Goal: Information Seeking & Learning: Learn about a topic

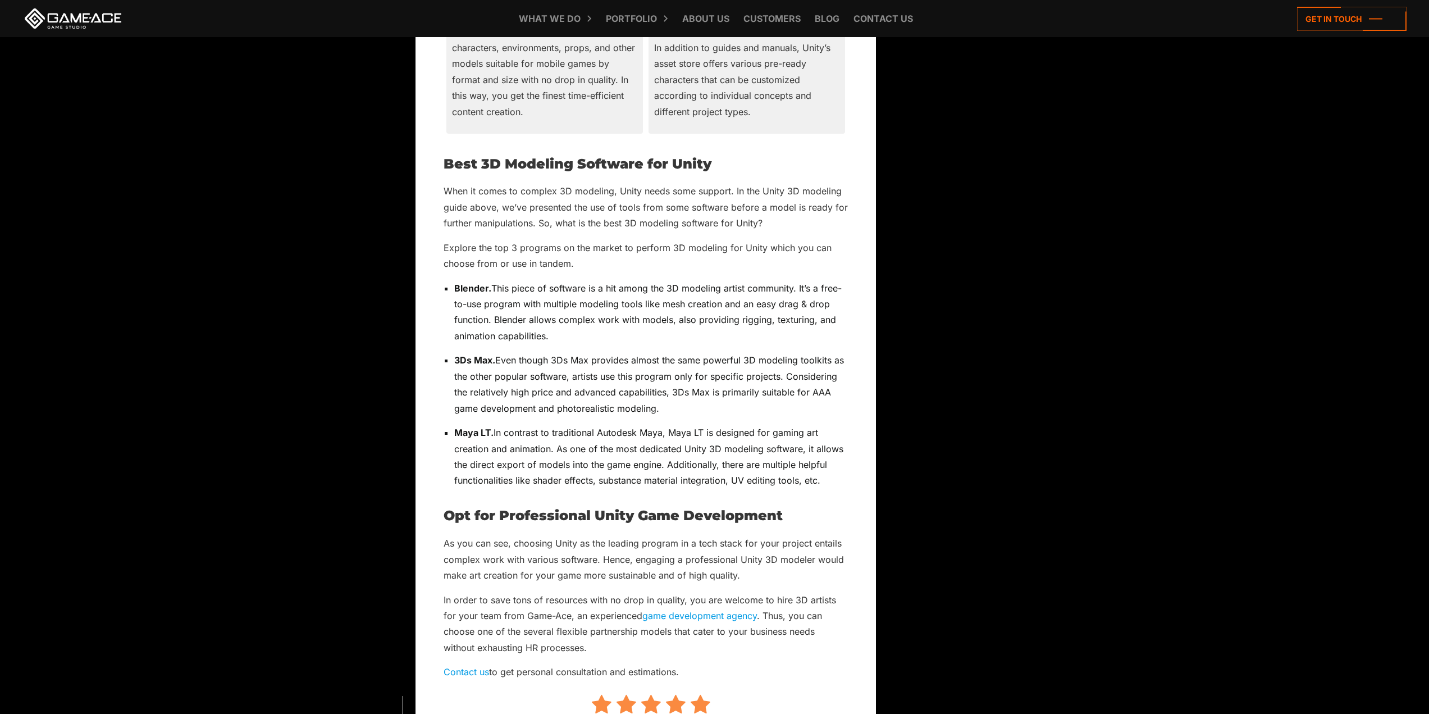
scroll to position [3464, 0]
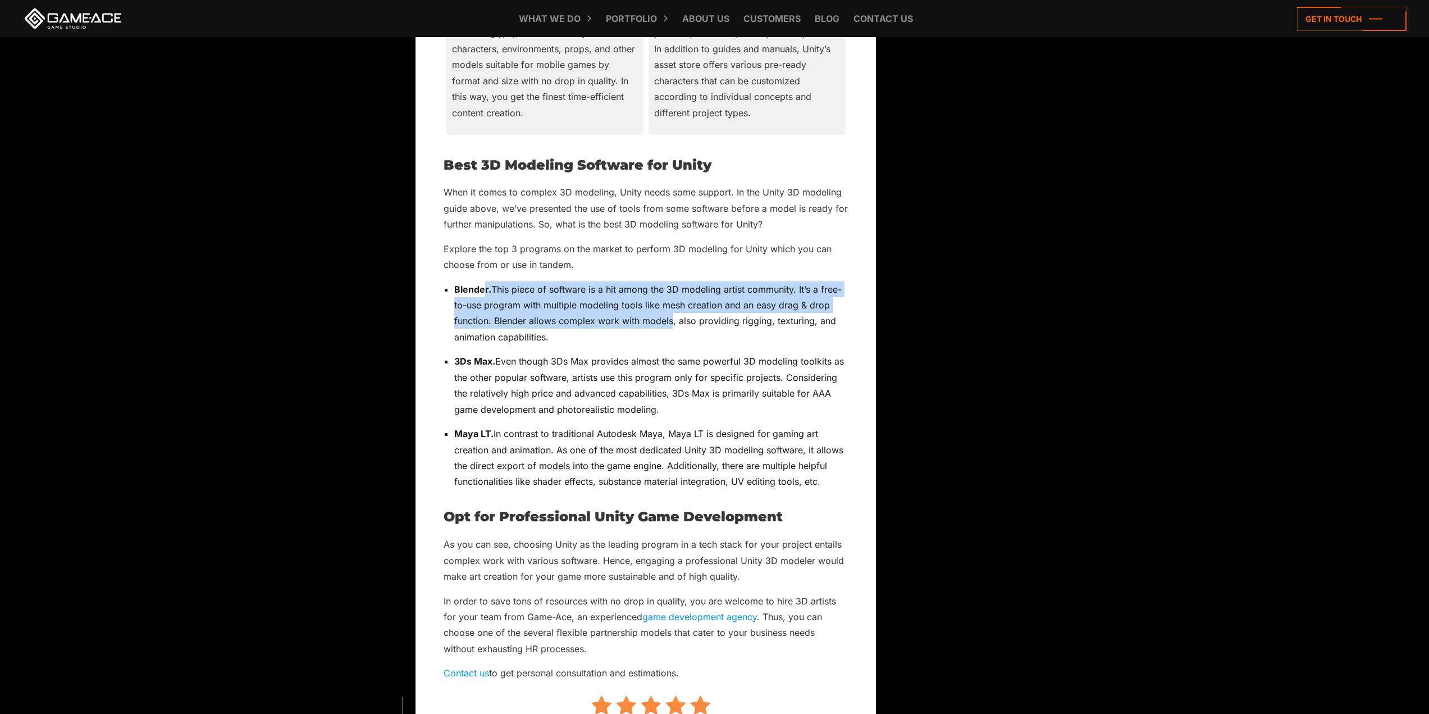
drag, startPoint x: 603, startPoint y: 271, endPoint x: 668, endPoint y: 306, distance: 73.9
click at [668, 306] on p "Blender. This piece of software is a hit among the 3D modeling artist community…" at bounding box center [651, 313] width 394 height 64
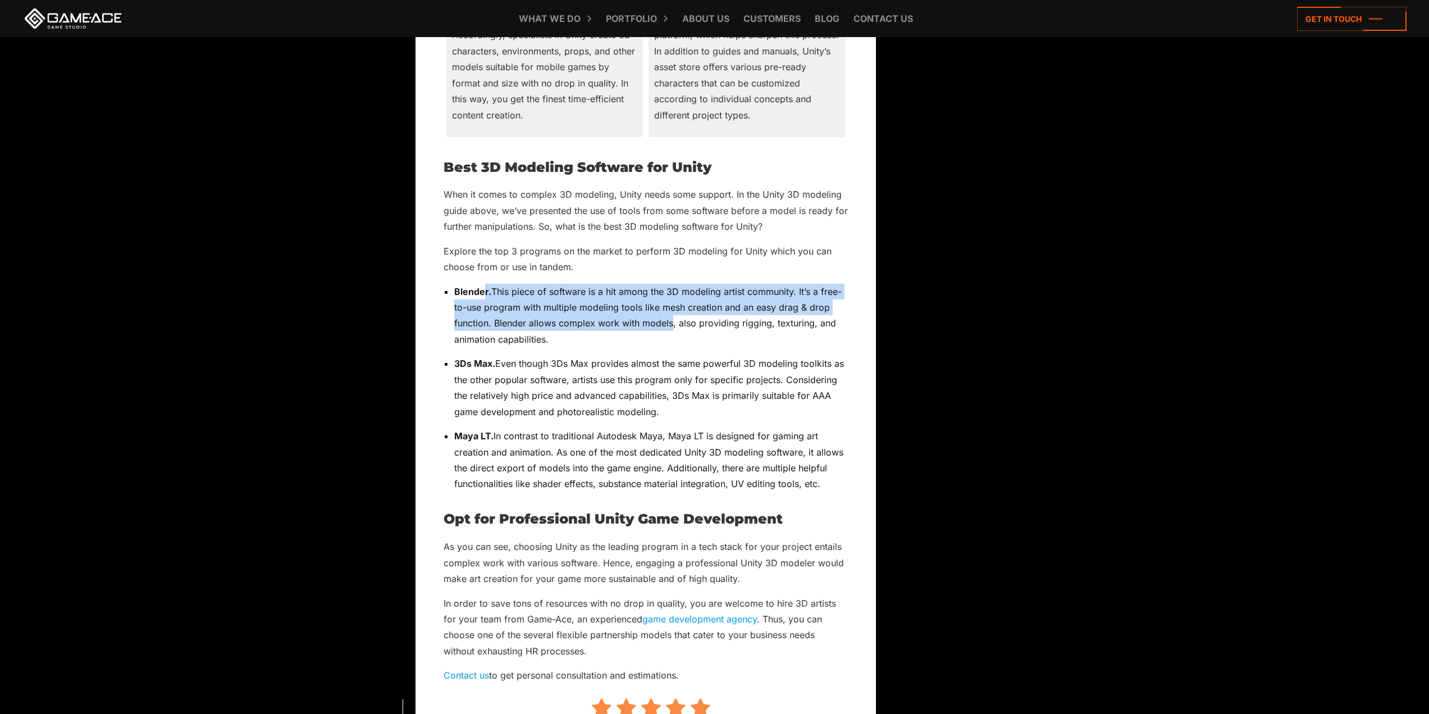
click at [668, 306] on p "Blender. This piece of software is a hit among the 3D modeling artist community…" at bounding box center [651, 316] width 394 height 64
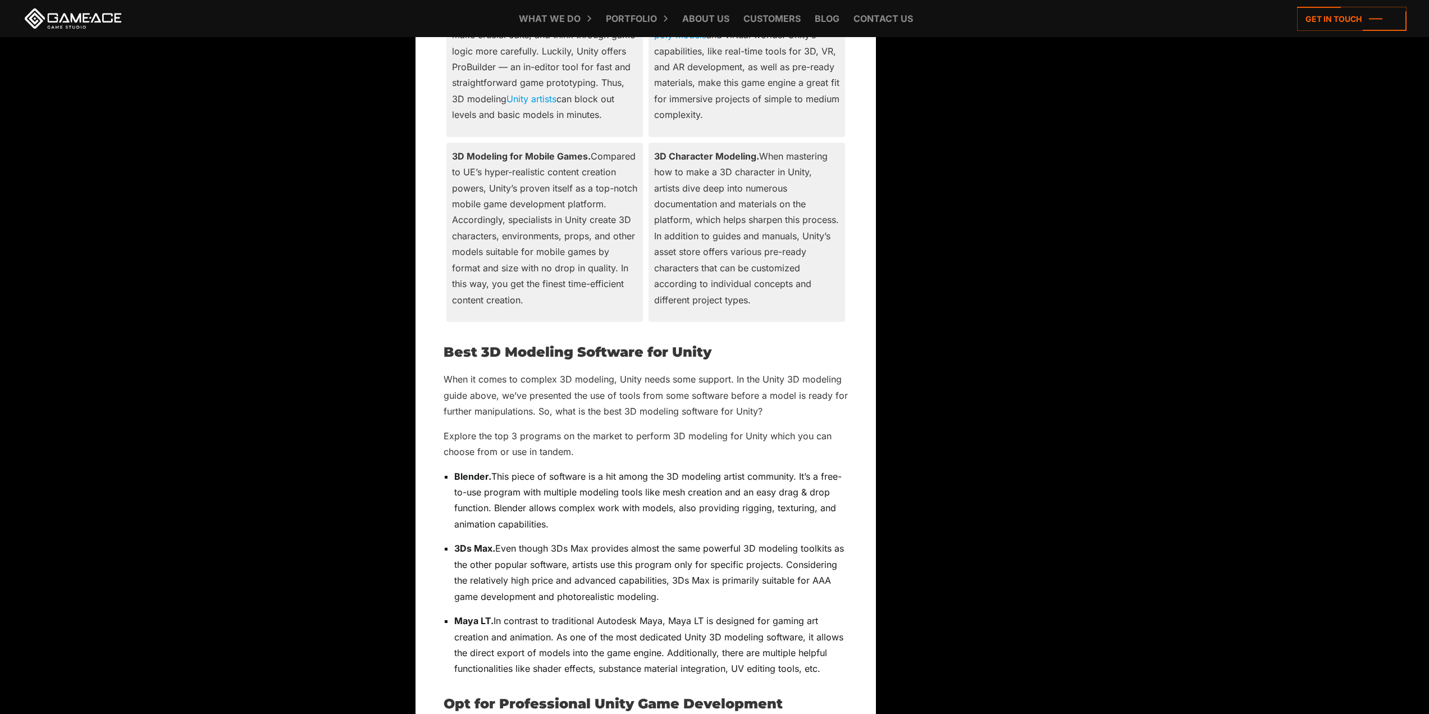
scroll to position [3274, 0]
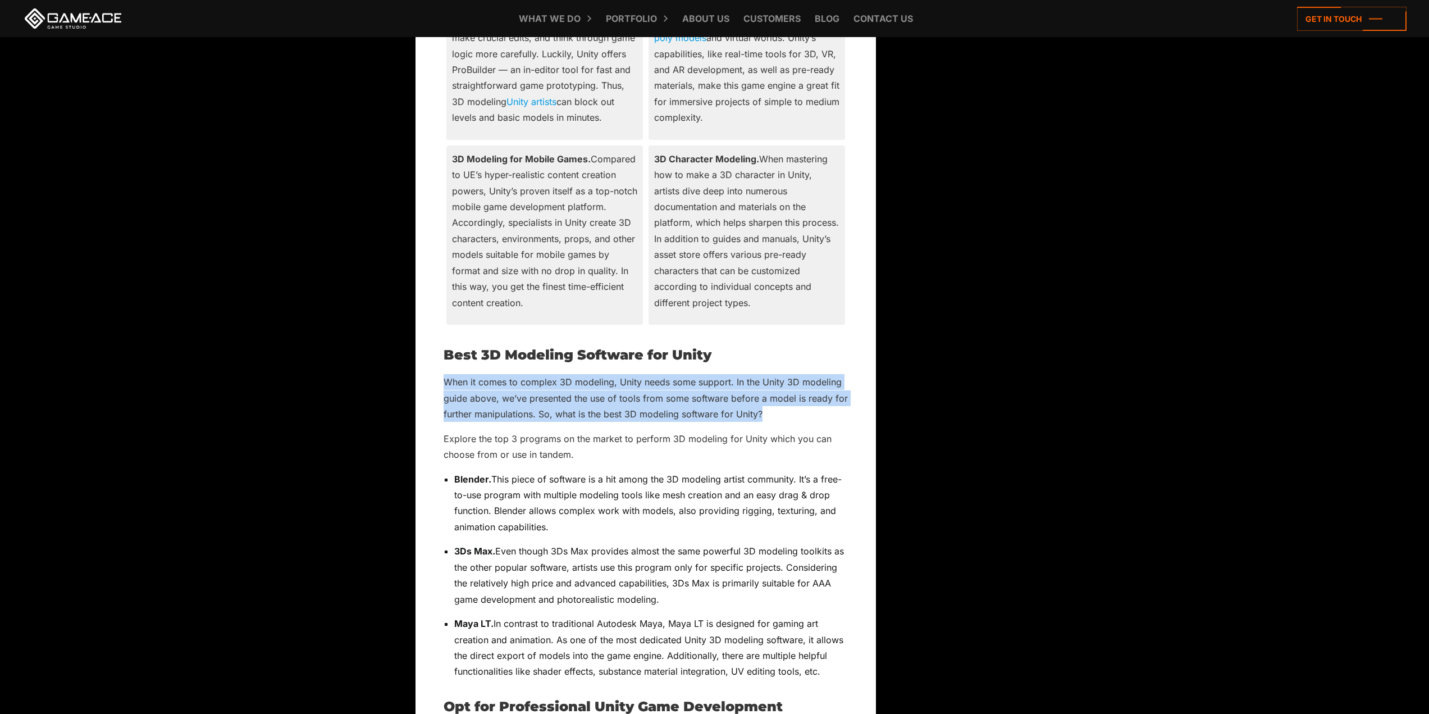
drag, startPoint x: 443, startPoint y: 362, endPoint x: 816, endPoint y: 397, distance: 374.5
click at [816, 397] on p "When it comes to complex 3D modeling, Unity needs some support. In the Unity 3D…" at bounding box center [646, 398] width 404 height 48
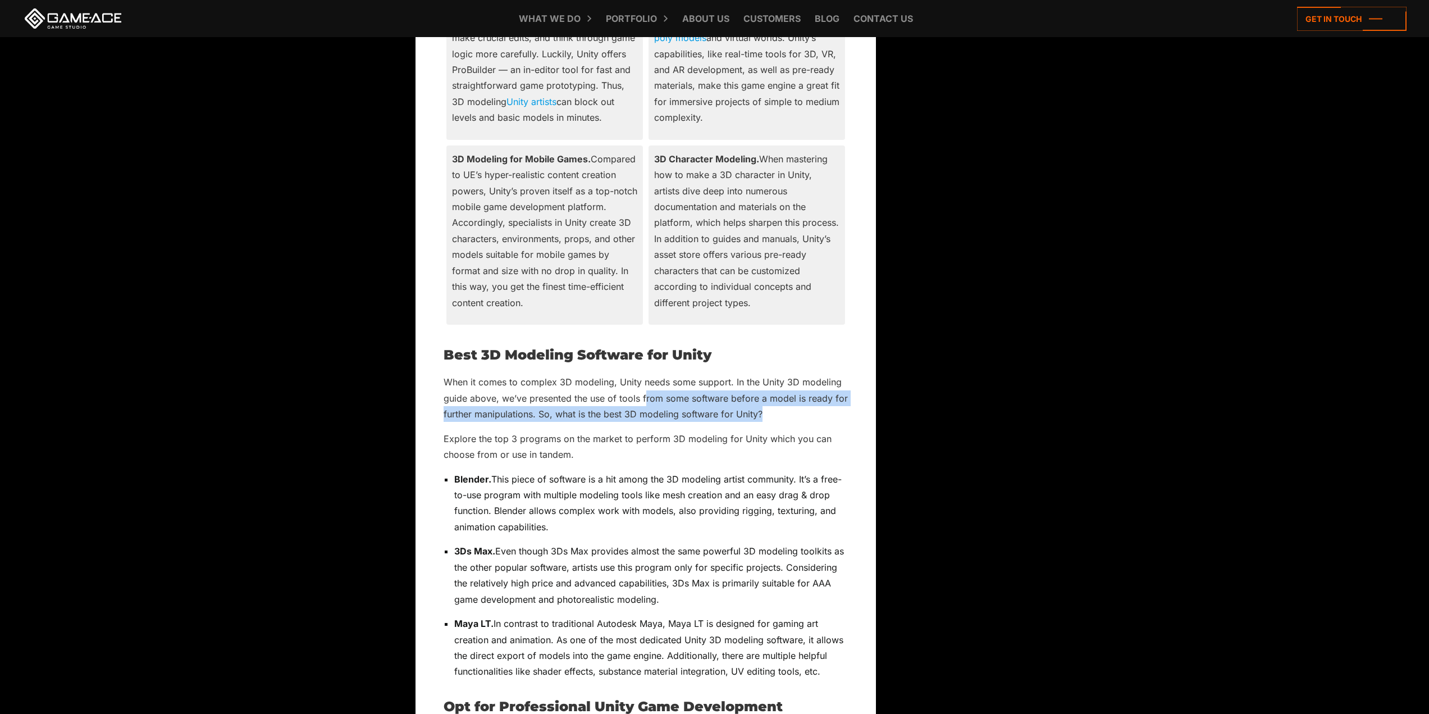
drag, startPoint x: 780, startPoint y: 391, endPoint x: 638, endPoint y: 370, distance: 143.1
click at [643, 374] on p "When it comes to complex 3D modeling, Unity needs some support. In the Unity 3D…" at bounding box center [646, 398] width 404 height 48
click at [625, 374] on p "When it comes to complex 3D modeling, Unity needs some support. In the Unity 3D…" at bounding box center [646, 398] width 404 height 48
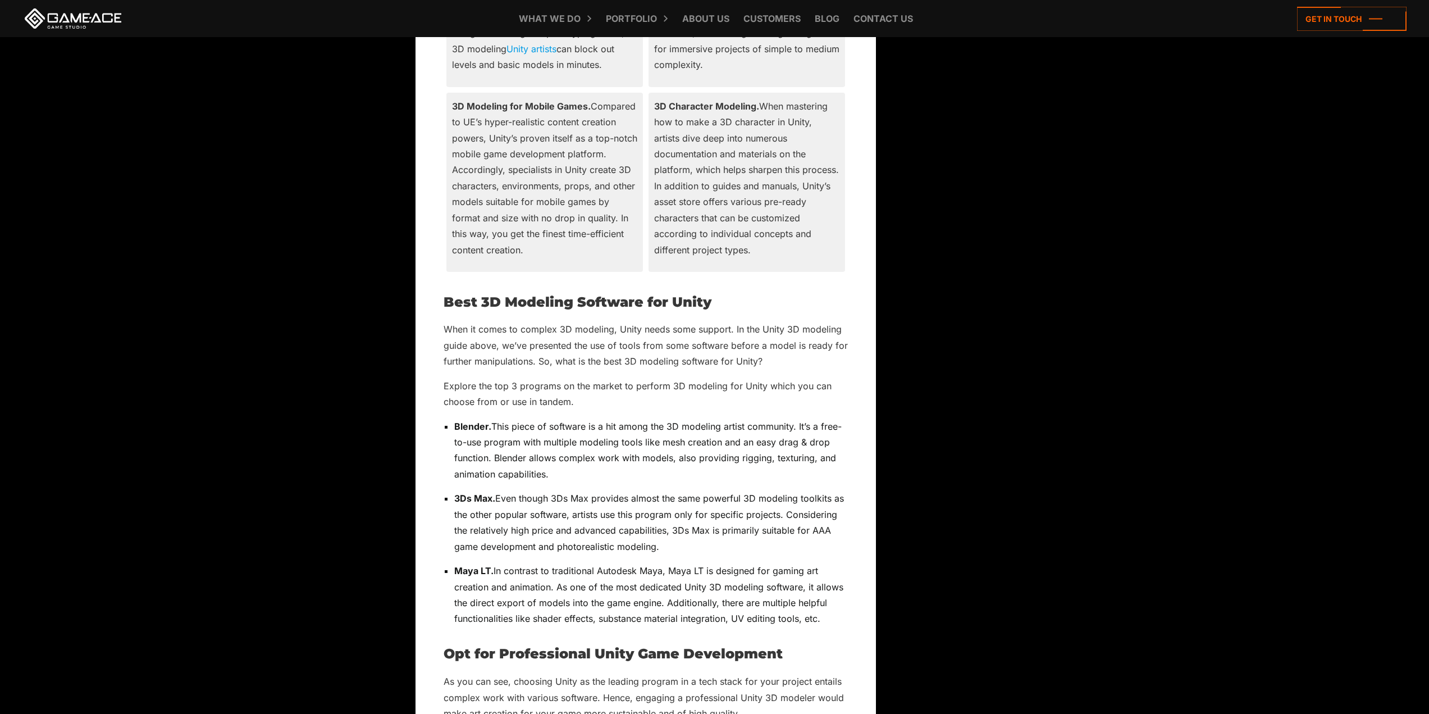
scroll to position [3349, 0]
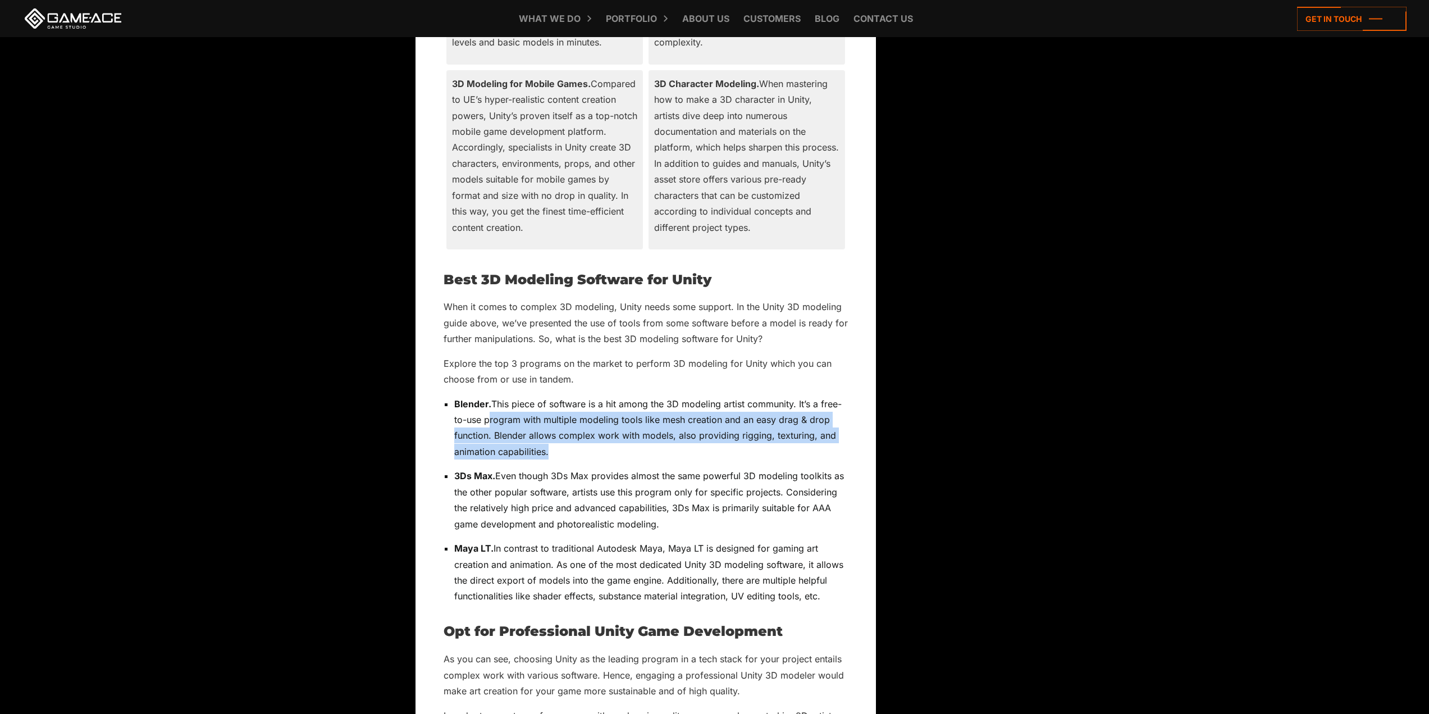
drag, startPoint x: 485, startPoint y: 407, endPoint x: 563, endPoint y: 446, distance: 87.2
click at [563, 446] on ul "Blender. This piece of software is a hit among the 3D modeling artist community…" at bounding box center [646, 500] width 404 height 208
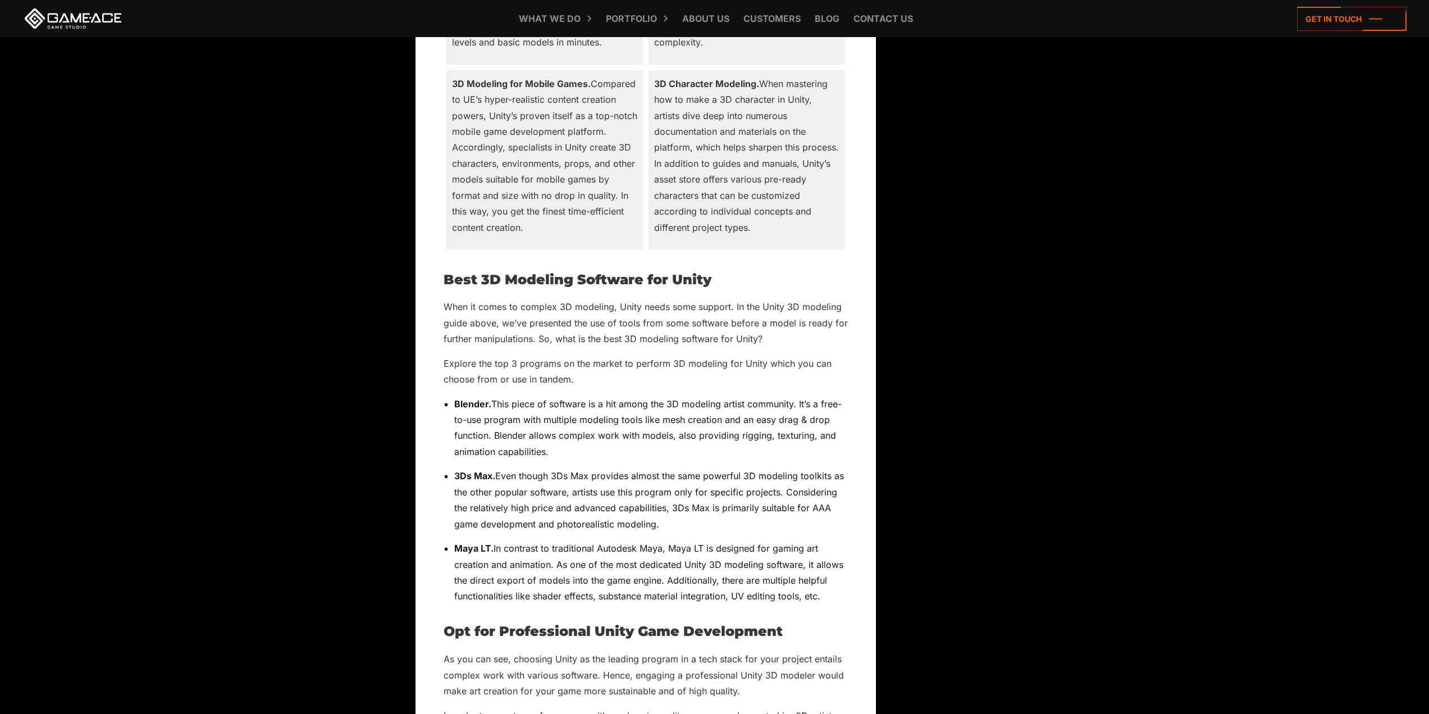
drag, startPoint x: 484, startPoint y: 456, endPoint x: 723, endPoint y: 508, distance: 244.9
click at [723, 508] on p "3Ds Max. Even though 3Ds Max provides almost the same powerful 3D modeling tool…" at bounding box center [651, 500] width 394 height 64
drag, startPoint x: 723, startPoint y: 508, endPoint x: 574, endPoint y: 473, distance: 152.7
click at [722, 507] on p "3Ds Max. Even though 3Ds Max provides almost the same powerful 3D modeling tool…" at bounding box center [651, 500] width 394 height 64
click at [484, 468] on p "3Ds Max. Even though 3Ds Max provides almost the same powerful 3D modeling tool…" at bounding box center [651, 500] width 394 height 64
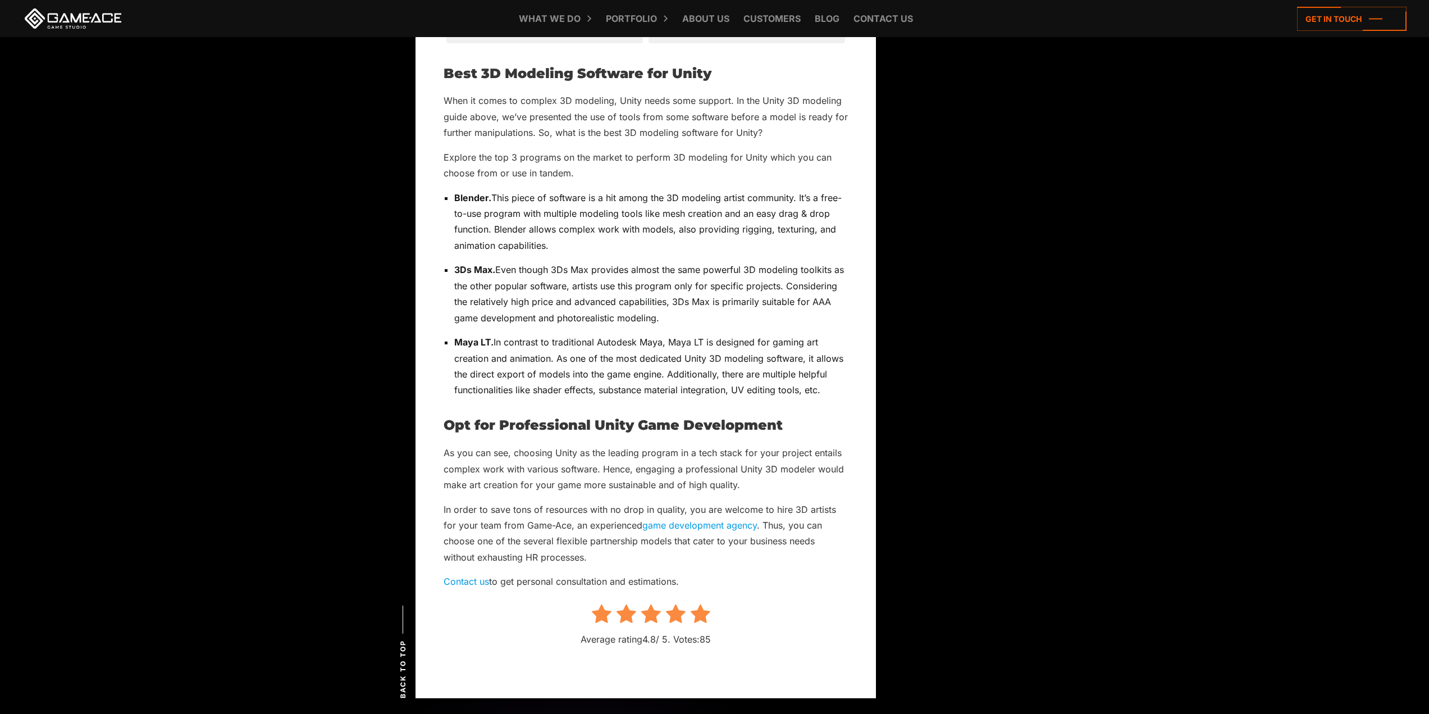
scroll to position [3574, 0]
